Goal: Learn about a topic

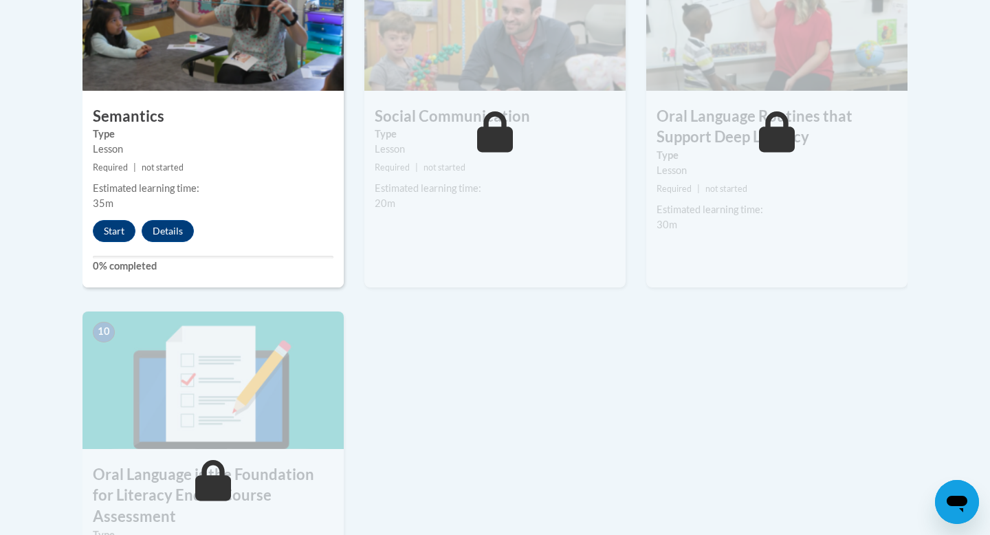
scroll to position [1271, 0]
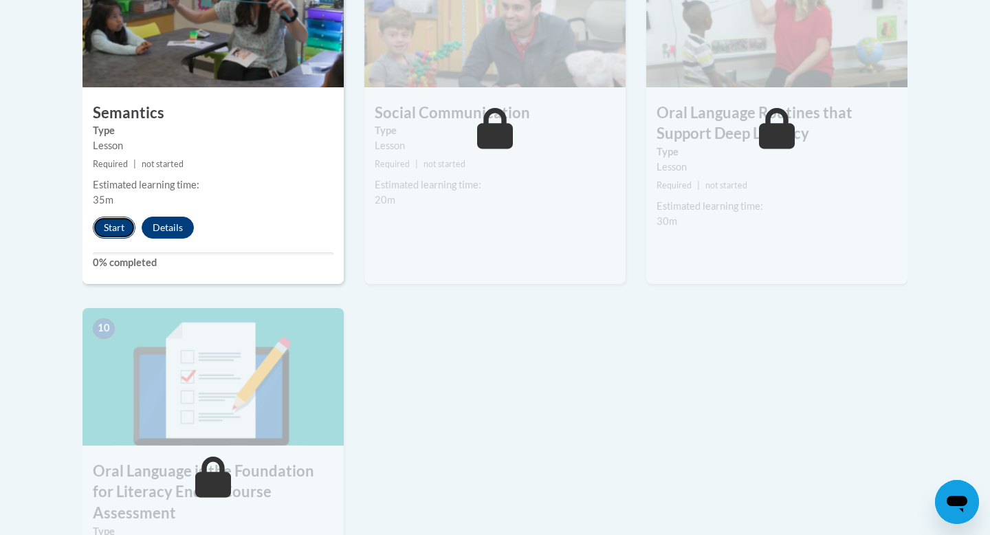
click at [114, 225] on button "Start" at bounding box center [114, 228] width 43 height 22
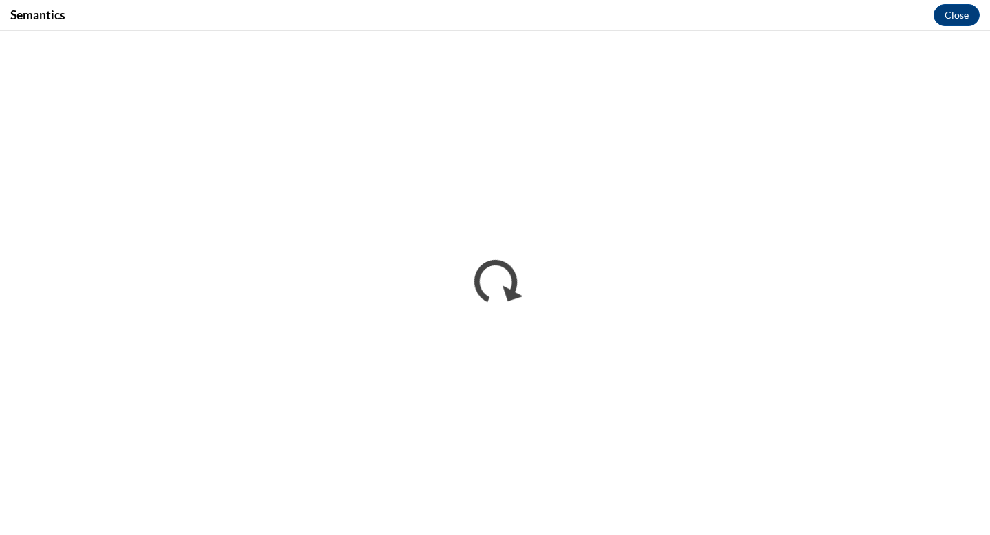
scroll to position [0, 0]
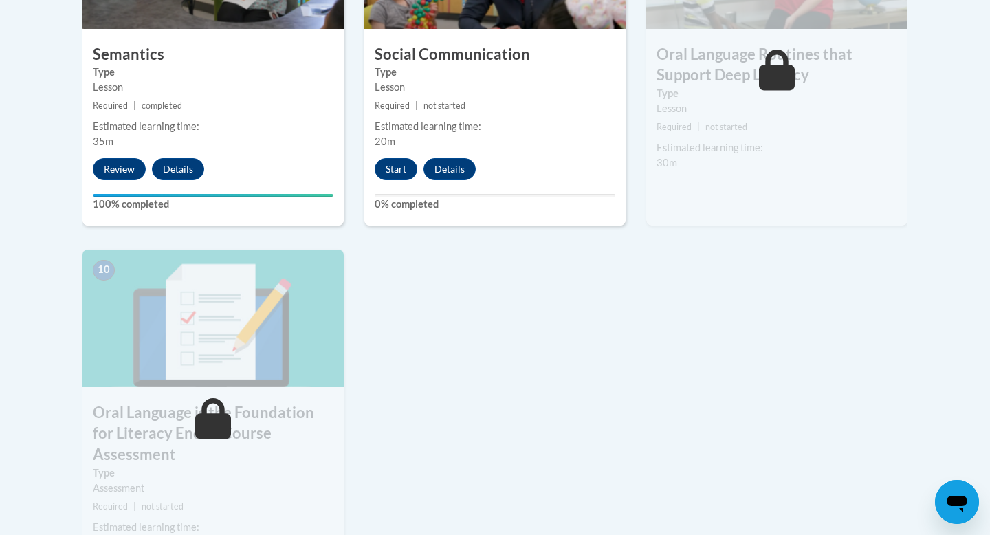
scroll to position [1333, 0]
